Goal: Use online tool/utility: Use online tool/utility

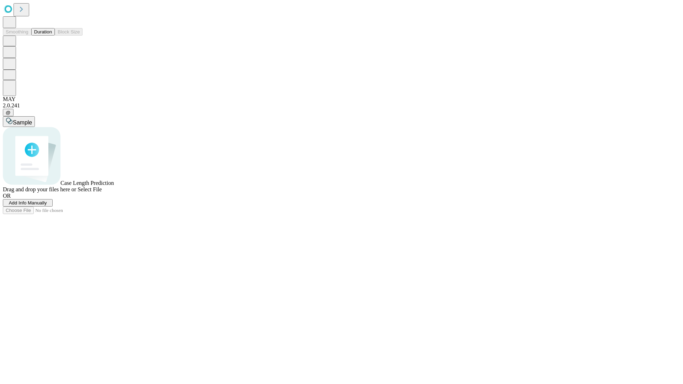
click at [52, 36] on button "Duration" at bounding box center [42, 31] width 23 height 7
click at [32, 120] on span "Sample" at bounding box center [22, 123] width 19 height 6
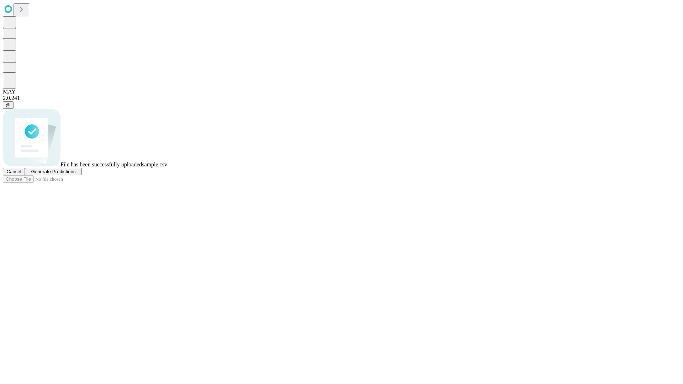
click at [75, 174] on span "Generate Predictions" at bounding box center [53, 171] width 44 height 5
